Goal: Information Seeking & Learning: Learn about a topic

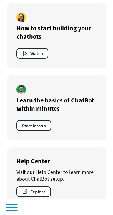
scroll to position [560, 0]
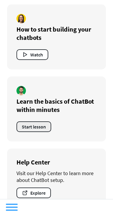
click at [40, 125] on button "Start lesson" at bounding box center [34, 126] width 35 height 11
